Goal: Transaction & Acquisition: Purchase product/service

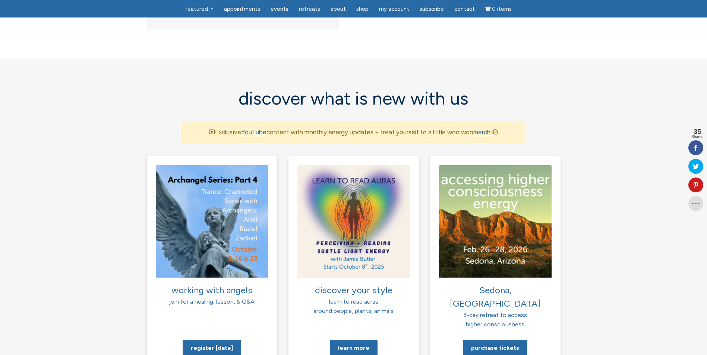
scroll to position [447, 0]
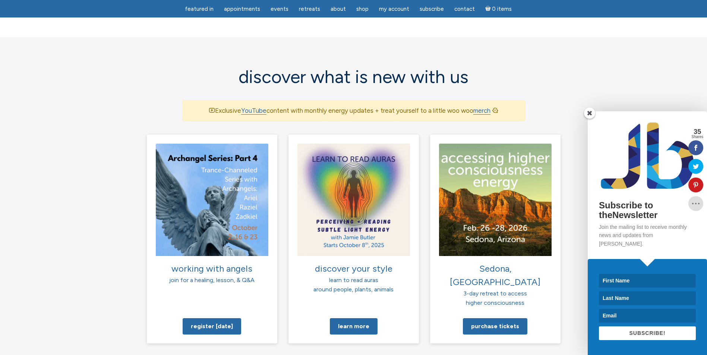
click at [590, 119] on span at bounding box center [589, 113] width 11 height 11
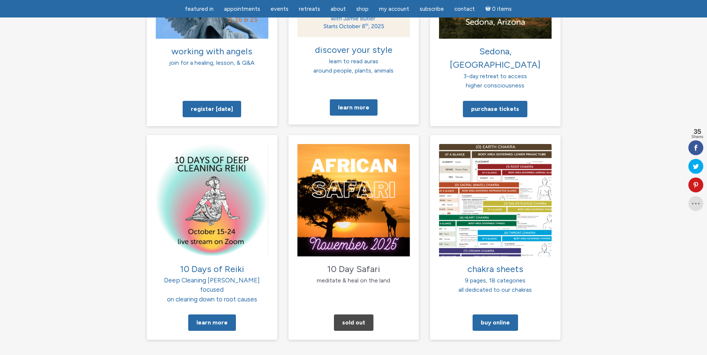
scroll to position [671, 0]
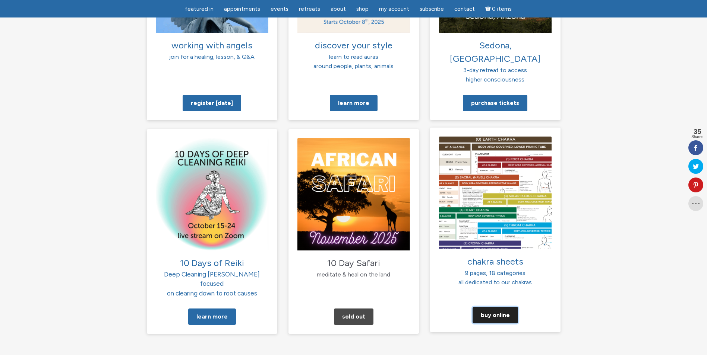
click at [495, 307] on link "Buy Online" at bounding box center [494, 315] width 45 height 16
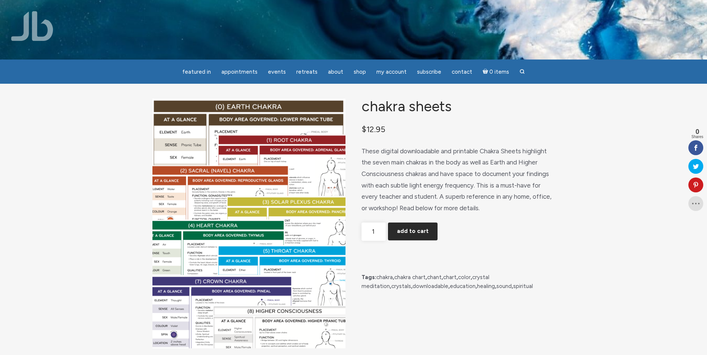
click at [420, 237] on button "Add to cart" at bounding box center [413, 232] width 50 height 18
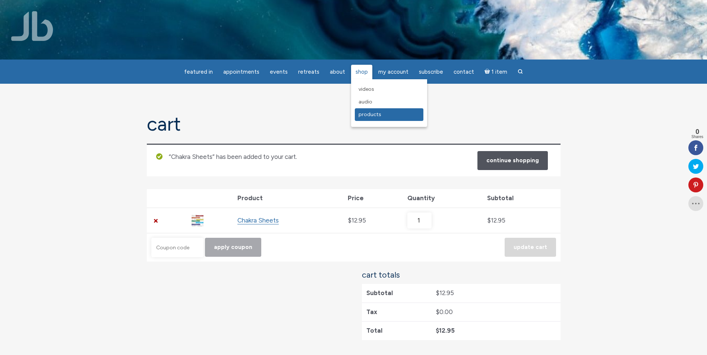
click at [359, 113] on span "Products" at bounding box center [369, 114] width 23 height 6
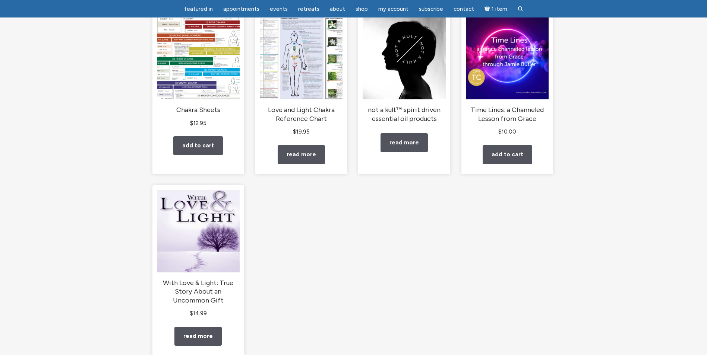
scroll to position [112, 0]
click at [302, 164] on link "Read more" at bounding box center [301, 154] width 47 height 19
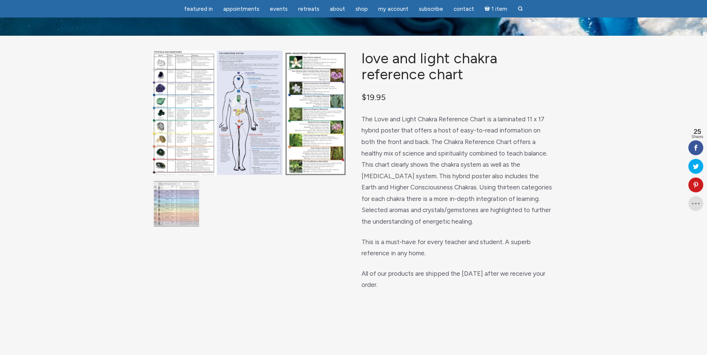
scroll to position [37, 0]
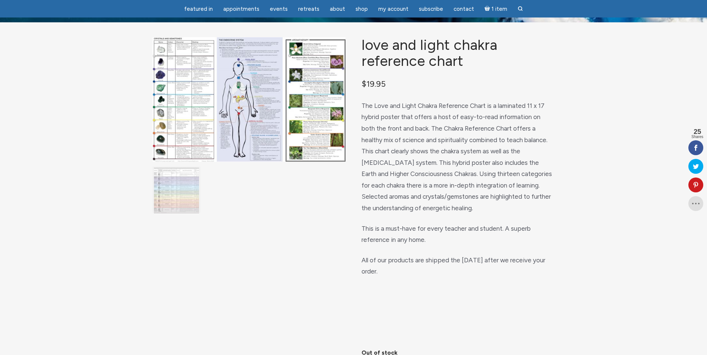
click at [168, 202] on img "main" at bounding box center [176, 190] width 45 height 45
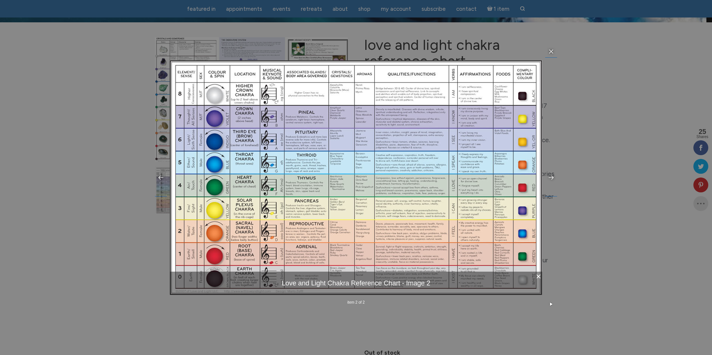
click at [551, 304] on icon at bounding box center [551, 303] width 3 height 3
click at [552, 51] on icon at bounding box center [551, 52] width 4 height 4
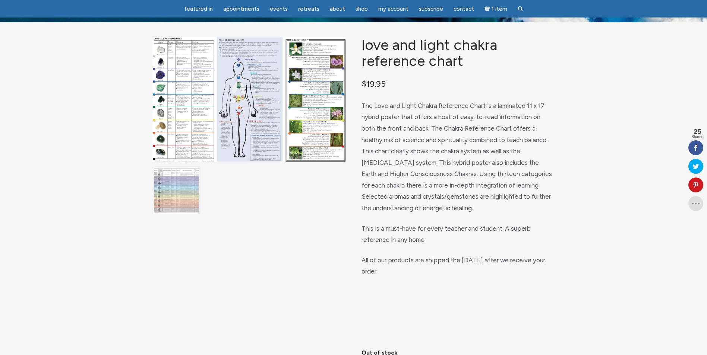
click at [190, 143] on img "main" at bounding box center [248, 99] width 193 height 125
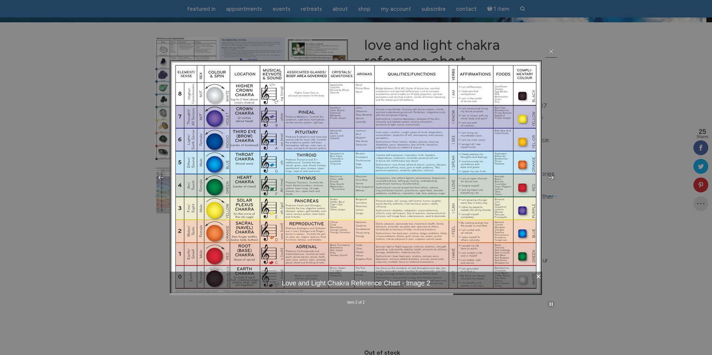
click at [552, 53] on icon at bounding box center [551, 51] width 6 height 6
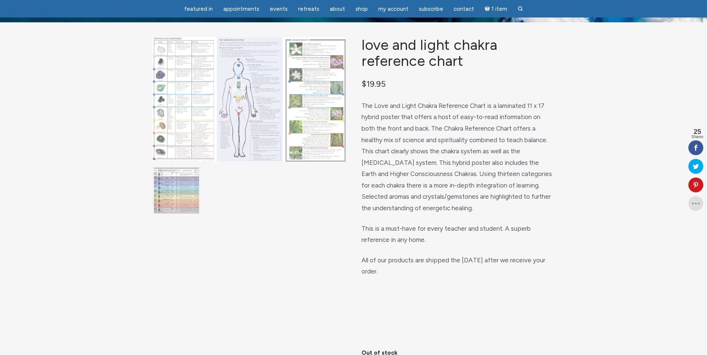
click at [318, 143] on img "main" at bounding box center [248, 99] width 193 height 125
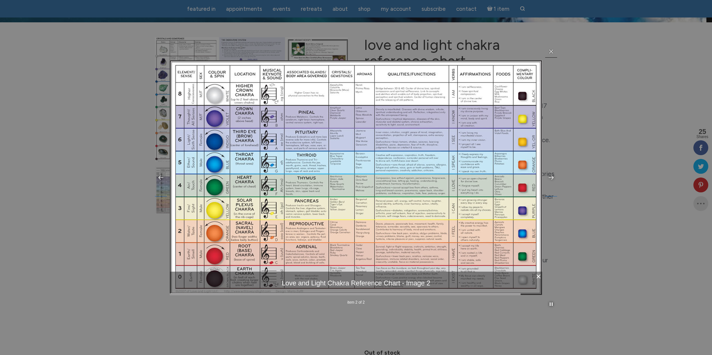
click at [554, 50] on icon at bounding box center [551, 51] width 6 height 6
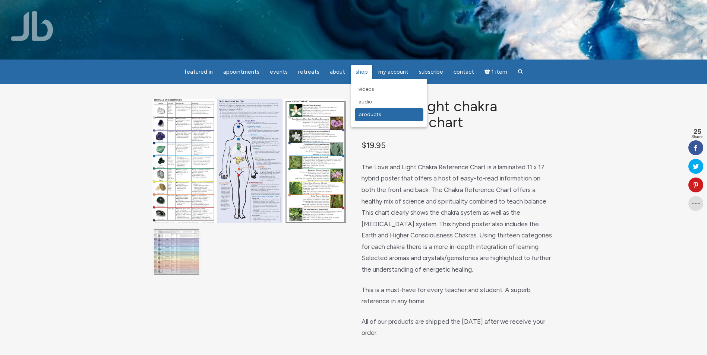
click at [375, 113] on span "Products" at bounding box center [369, 114] width 23 height 6
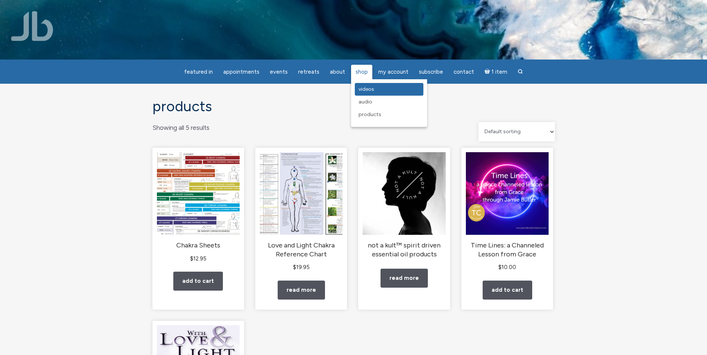
click at [369, 88] on span "Videos" at bounding box center [366, 89] width 16 height 6
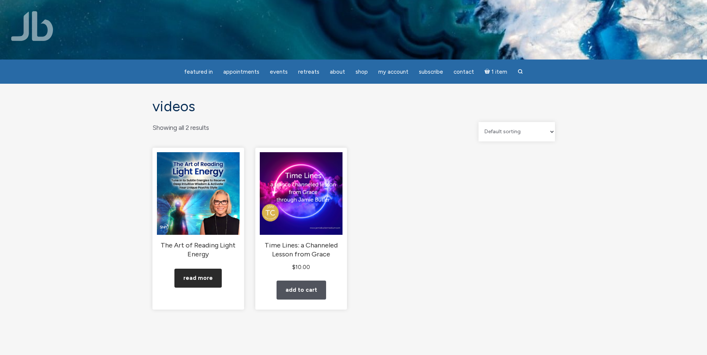
click at [200, 285] on link "Read more" at bounding box center [197, 278] width 47 height 19
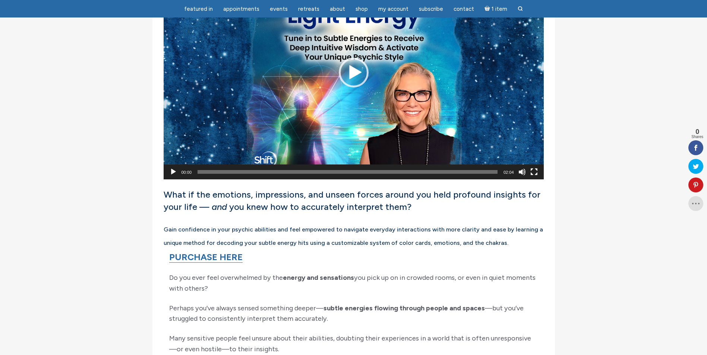
scroll to position [373, 0]
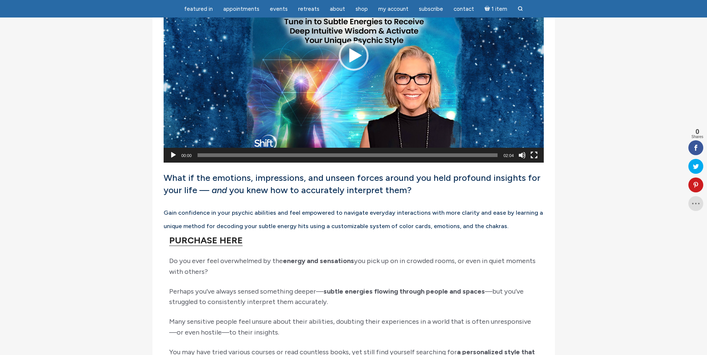
click at [210, 243] on link "PURCHASE HERE" at bounding box center [205, 240] width 73 height 11
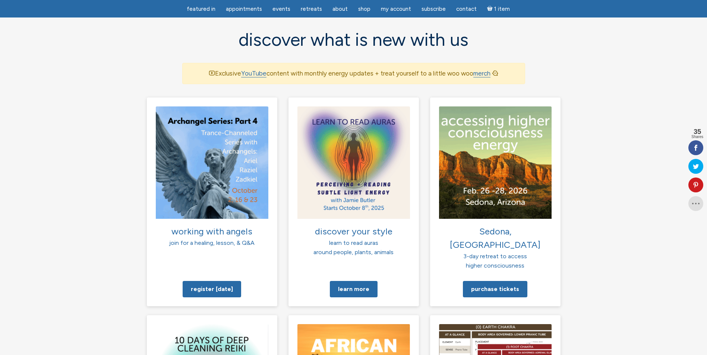
scroll to position [522, 0]
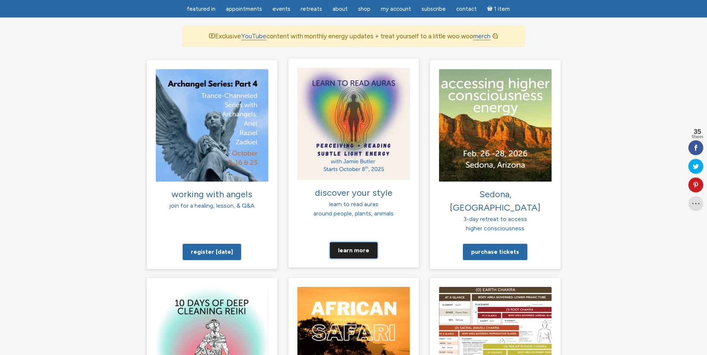
click at [360, 242] on link "Learn more" at bounding box center [354, 250] width 48 height 16
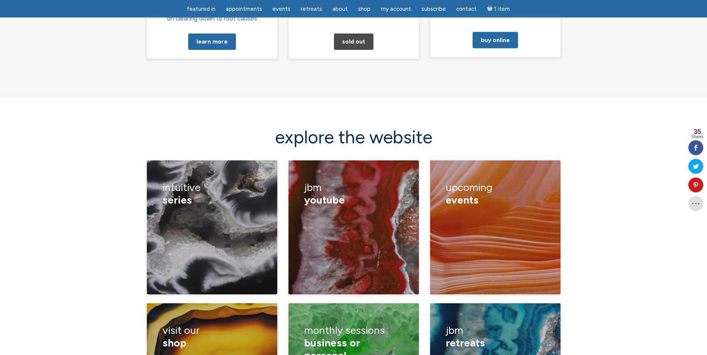
scroll to position [931, 0]
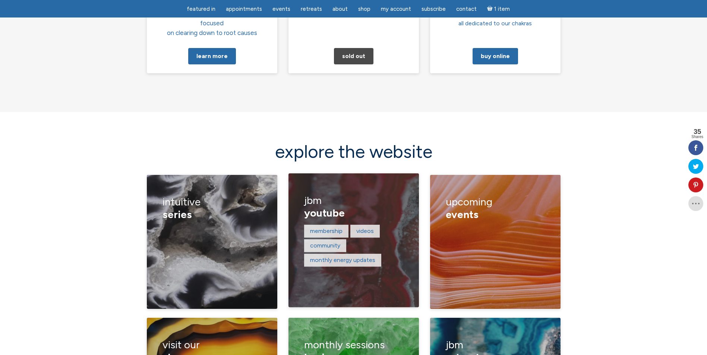
click at [324, 207] on span "YouTube" at bounding box center [324, 213] width 41 height 13
click at [374, 228] on link "Videos" at bounding box center [365, 231] width 18 height 7
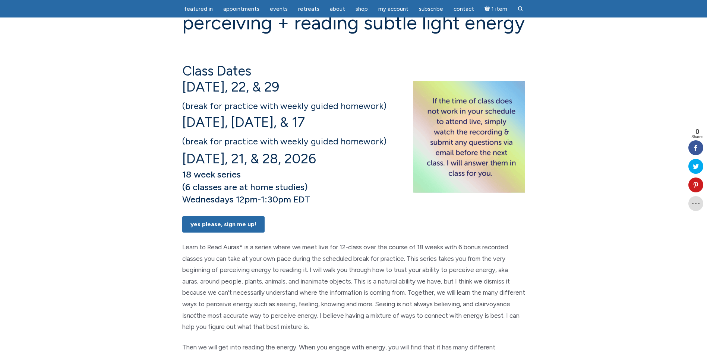
scroll to position [112, 0]
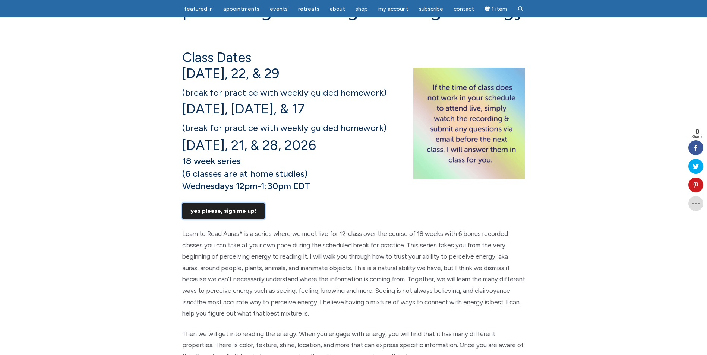
click at [216, 219] on link "Yes Please, Sign Me UP!" at bounding box center [223, 211] width 82 height 16
